Goal: Book appointment/travel/reservation

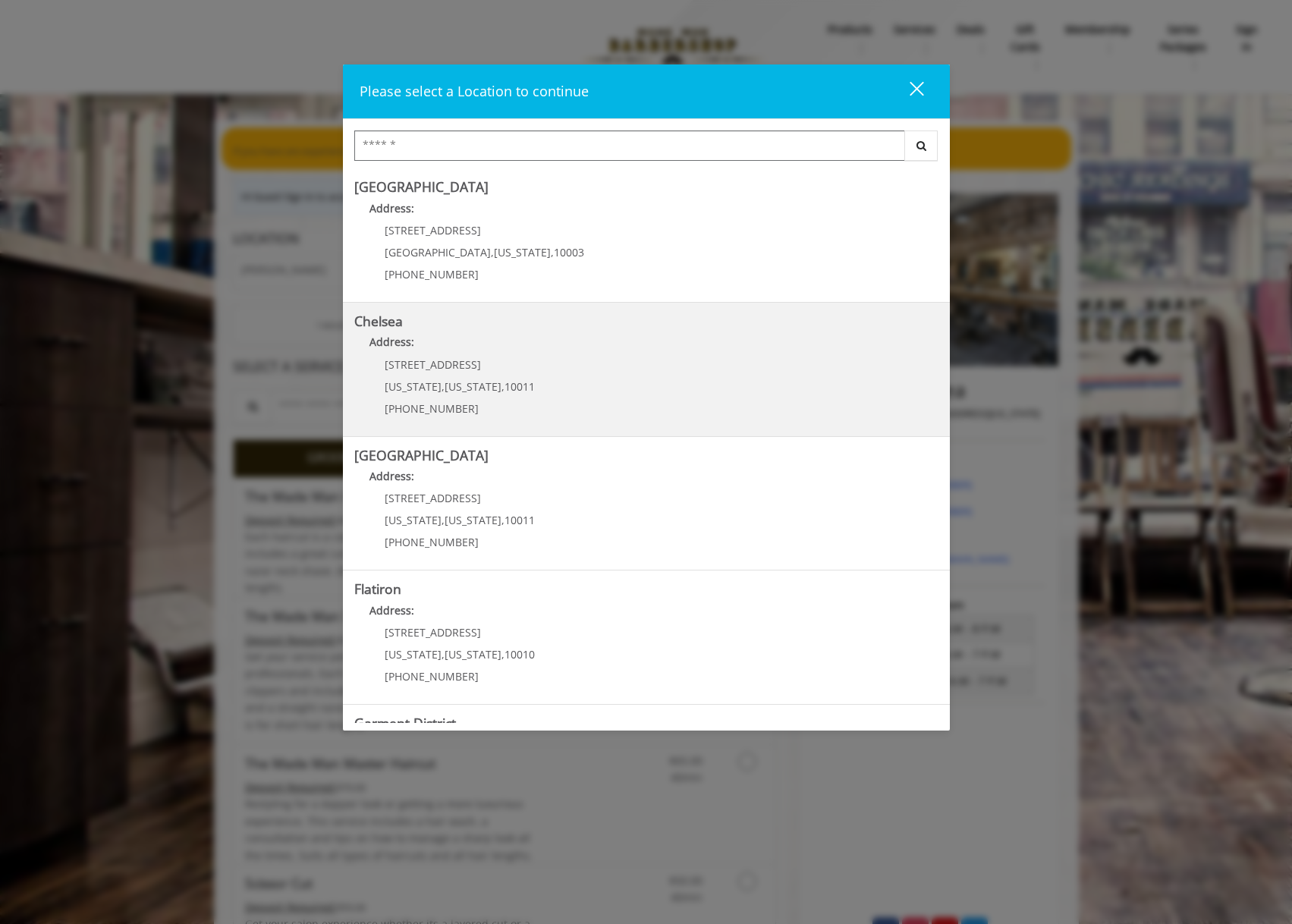
scroll to position [115, 0]
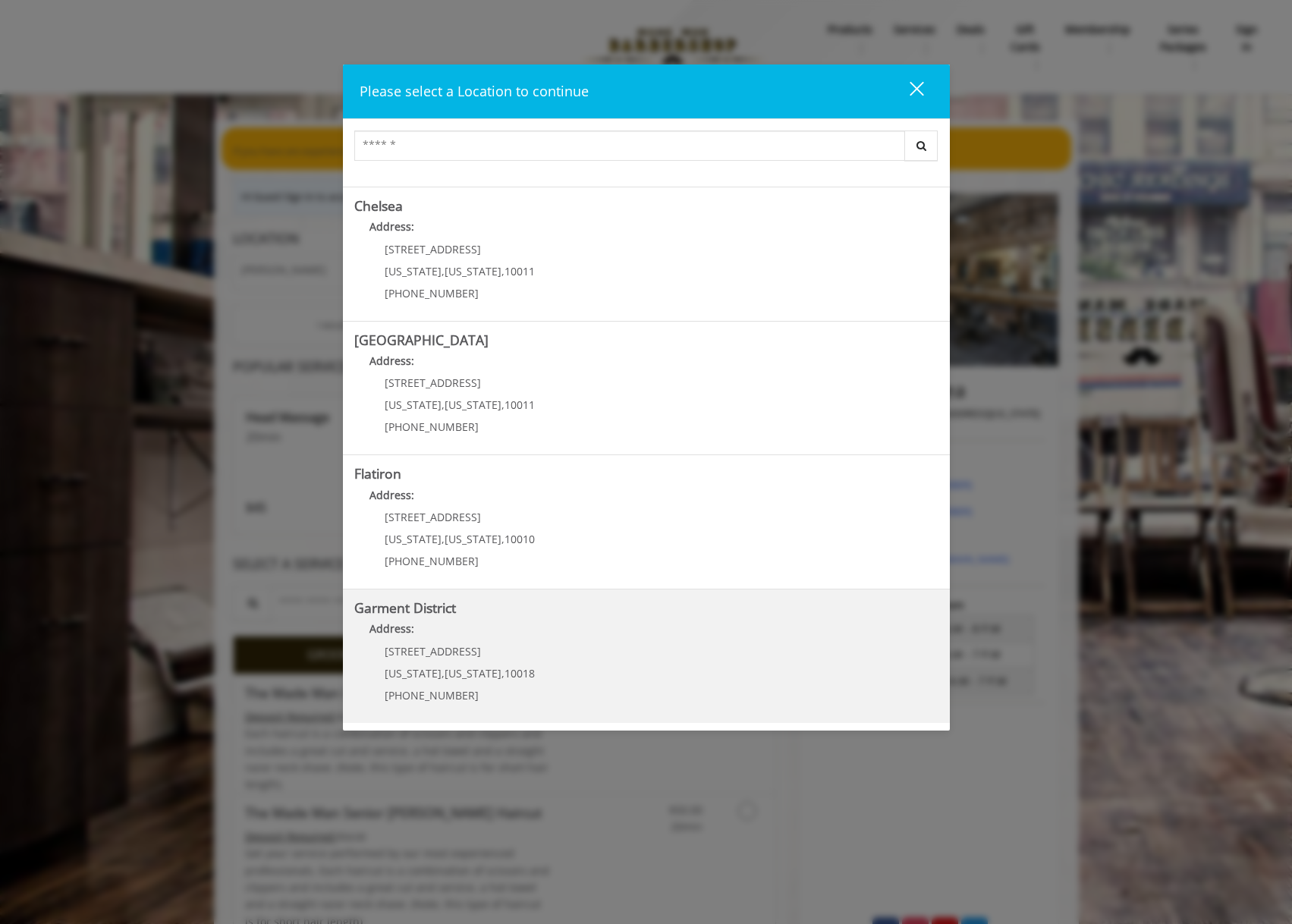
click at [493, 686] on div "1400 Broadway New York , New York , 10018 (212) 997-4247" at bounding box center [448, 678] width 188 height 66
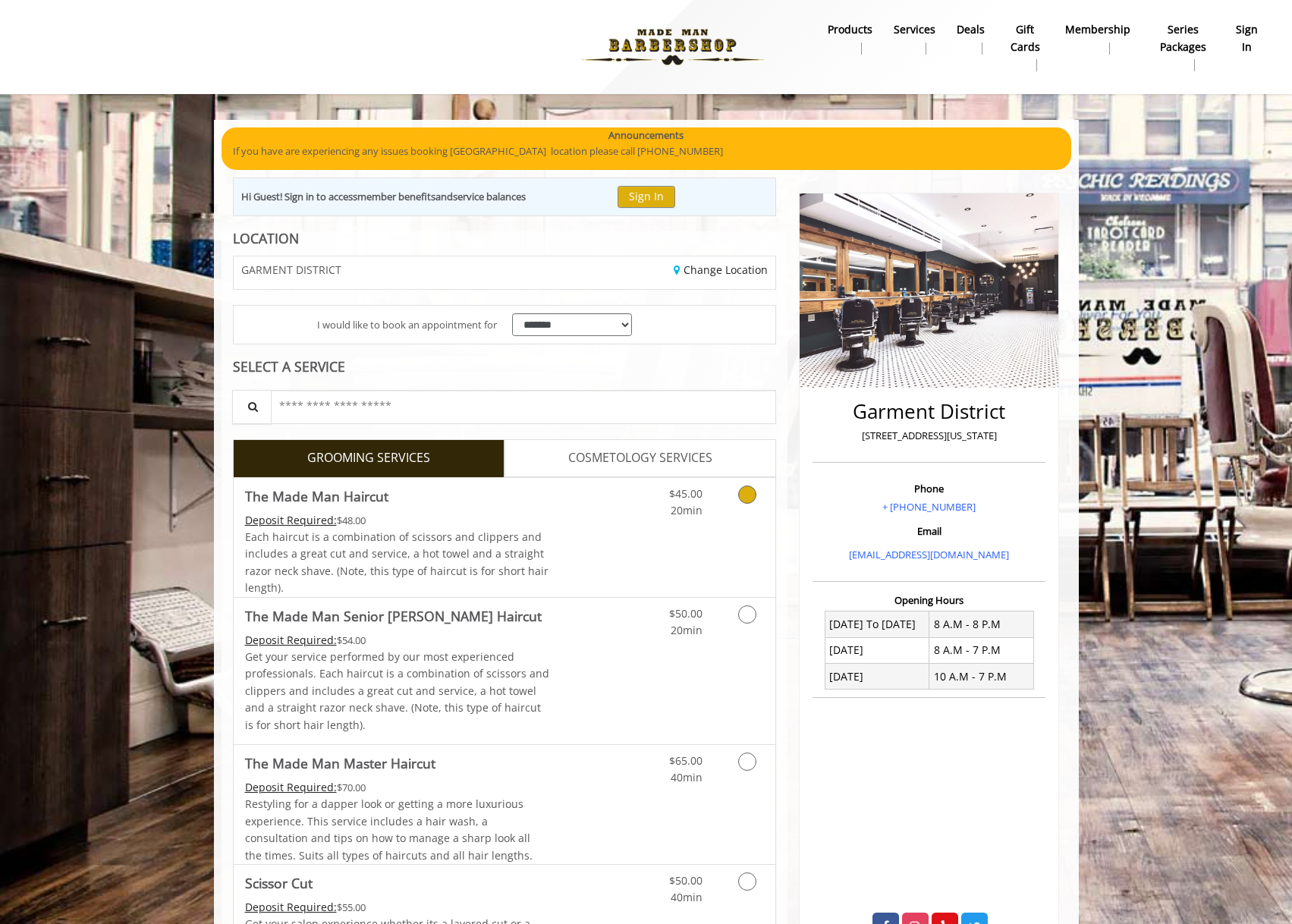
click at [574, 502] on link "Discounted Price" at bounding box center [594, 538] width 90 height 119
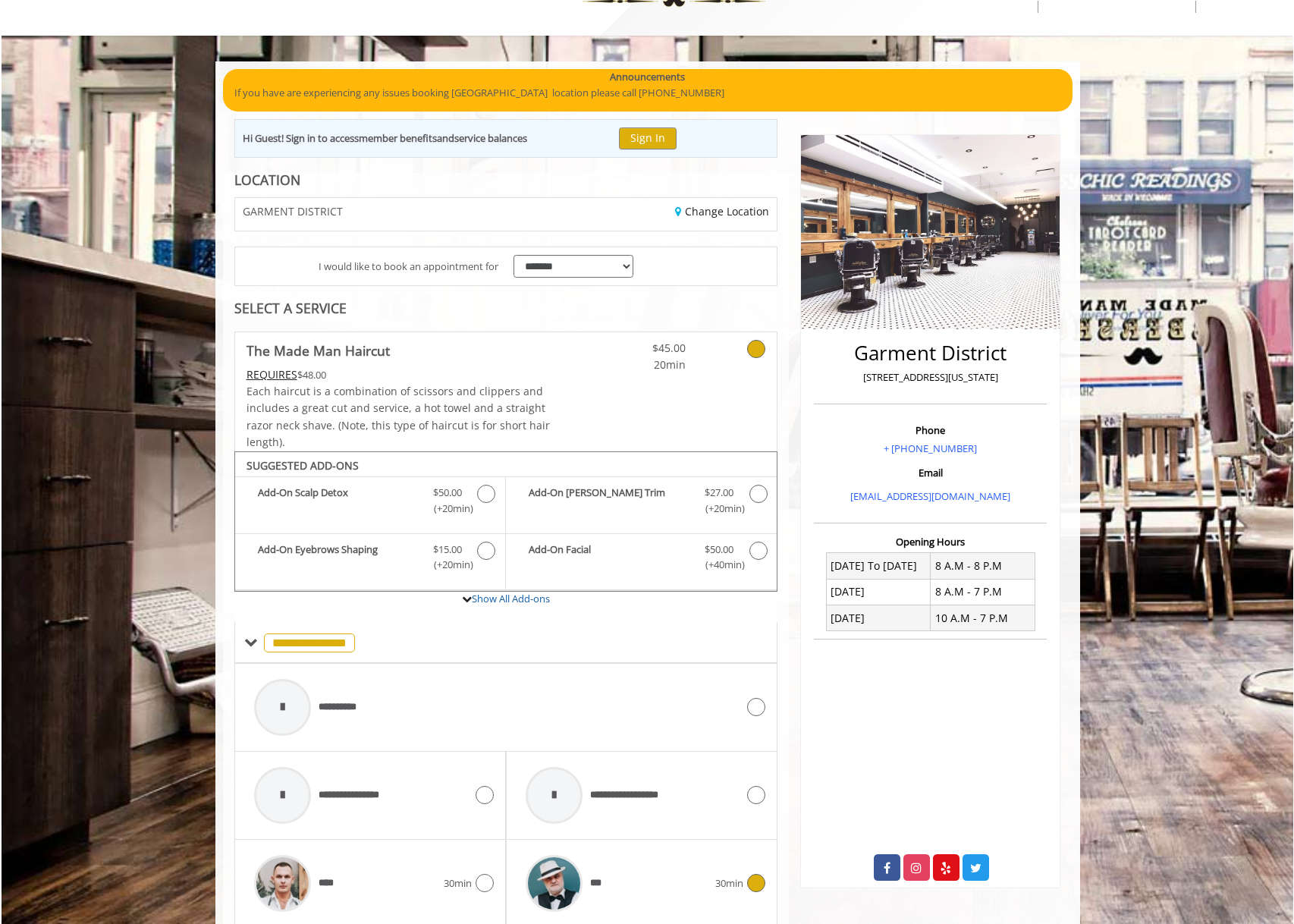
scroll to position [467, 0]
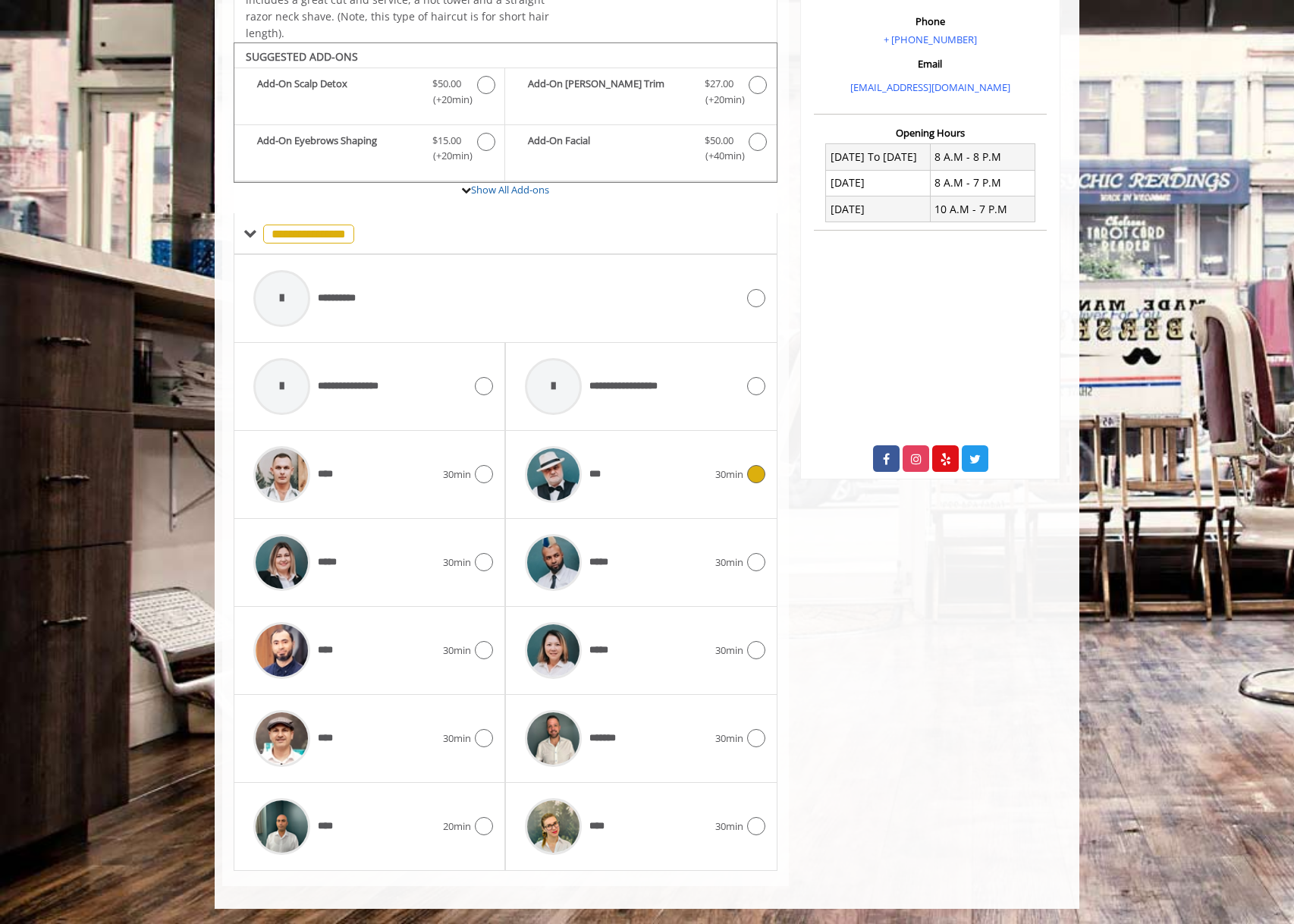
click at [614, 487] on div "***" at bounding box center [616, 474] width 197 height 72
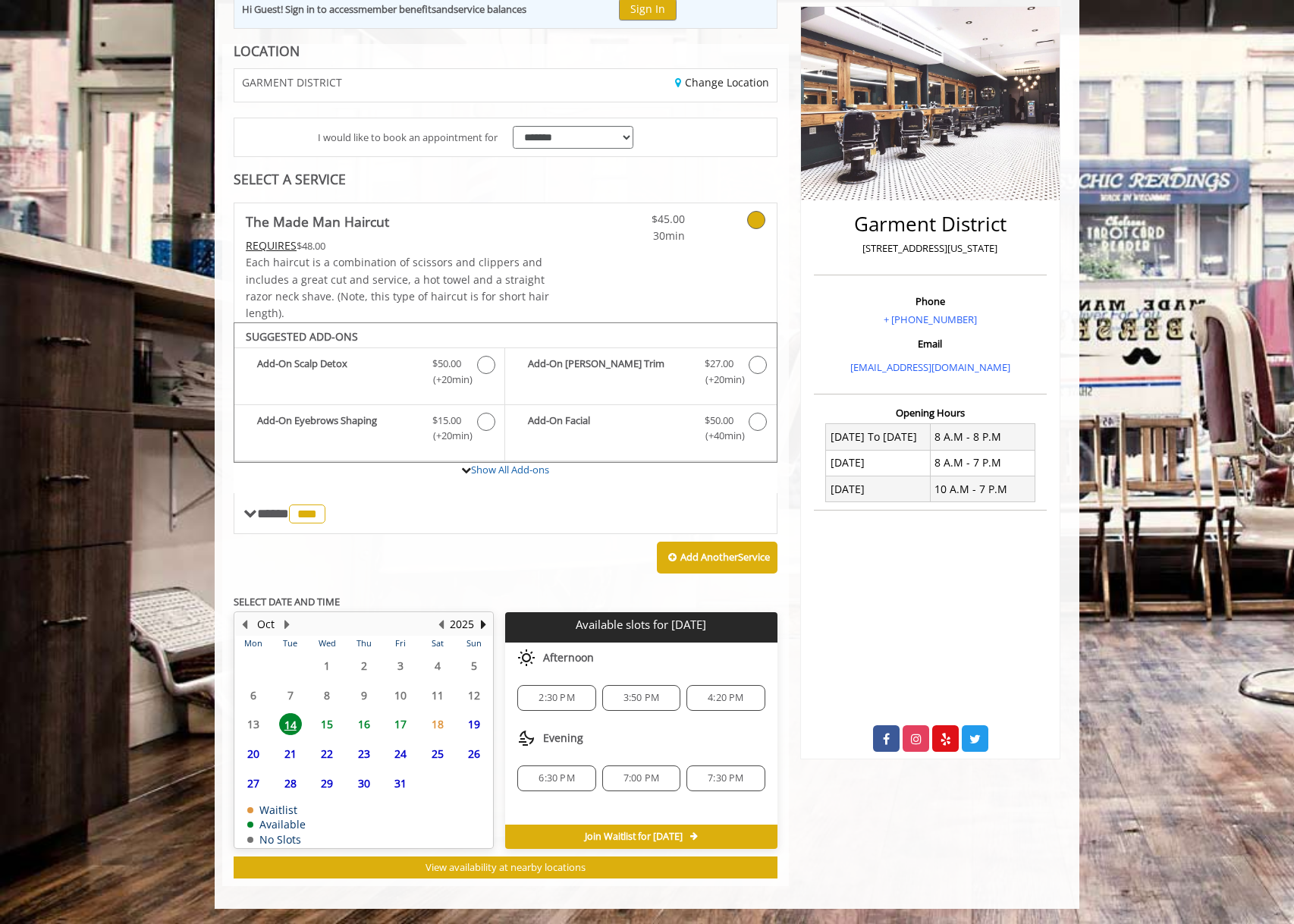
scroll to position [187, 0]
click at [325, 725] on span "15" at bounding box center [326, 724] width 22 height 22
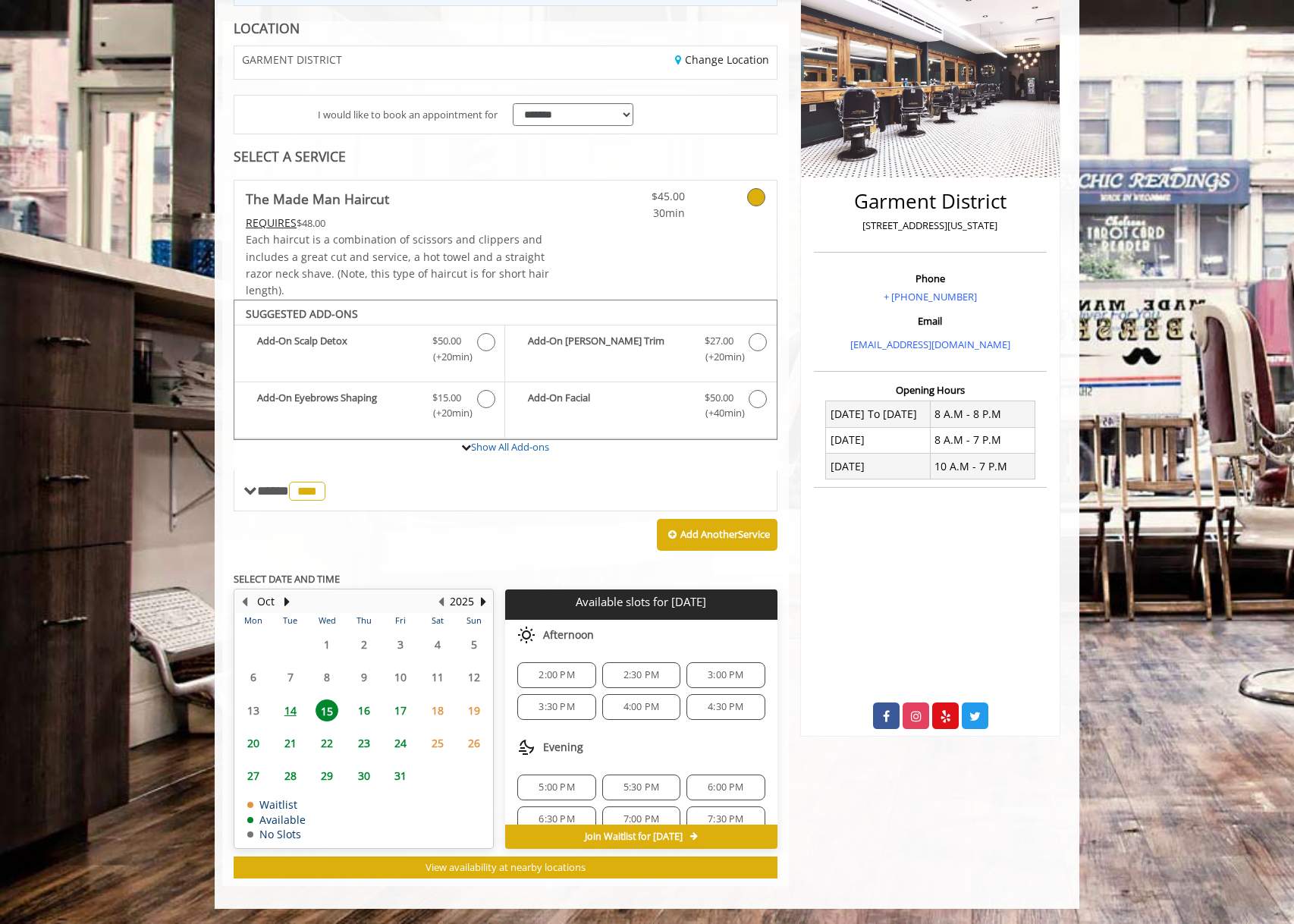
scroll to position [20, 0]
click at [290, 700] on span "14" at bounding box center [290, 710] width 22 height 22
